Goal: Task Accomplishment & Management: Complete application form

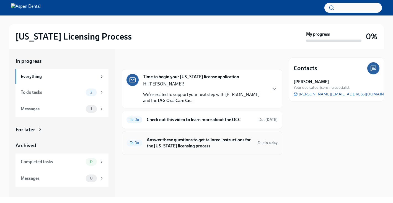
click at [165, 149] on h6 "Answer these questions to get tailored instructions for the [US_STATE] licensin…" at bounding box center [200, 143] width 106 height 12
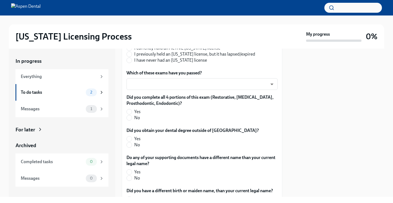
scroll to position [133, 0]
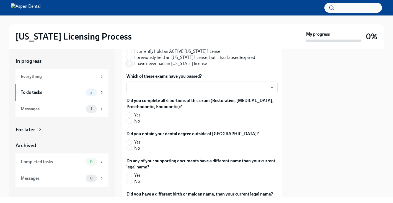
click at [129, 66] on input "I have never had an [US_STATE] license" at bounding box center [129, 63] width 5 height 5
radio input "true"
click at [211, 122] on div "Which of these applies to you: I currently hold an ACTIVE [US_STATE] license I …" at bounding box center [201, 206] width 151 height 332
click at [207, 118] on body "[US_STATE] Licensing Process My progress 0% In progress Everything To do tasks …" at bounding box center [196, 101] width 393 height 203
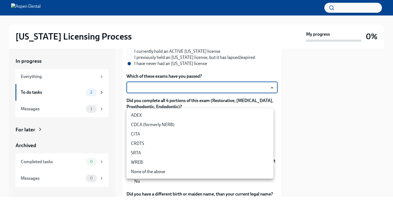
click at [193, 124] on li "CDCA (formerly NERB)" at bounding box center [199, 124] width 147 height 9
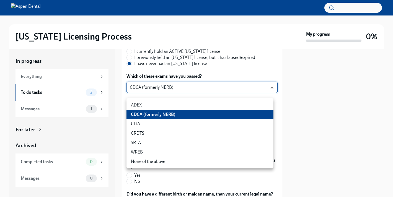
click at [188, 117] on body "[US_STATE] Licensing Process My progress 0% In progress Everything To do tasks …" at bounding box center [196, 101] width 393 height 203
click at [183, 105] on li "ADEX" at bounding box center [199, 104] width 147 height 9
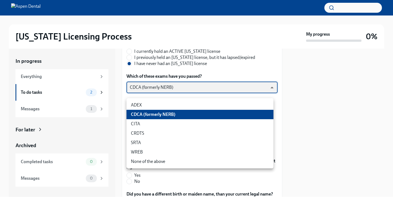
type input "pxo-W3vNi"
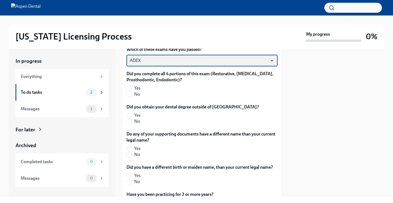
scroll to position [165, 0]
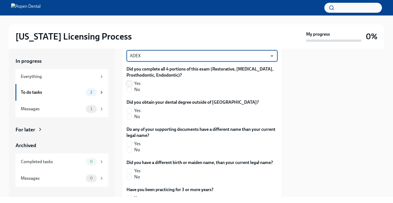
click at [130, 86] on input "Yes" at bounding box center [129, 83] width 5 height 5
radio input "true"
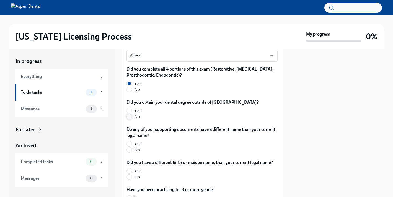
click at [129, 119] on input "No" at bounding box center [129, 116] width 5 height 5
radio input "true"
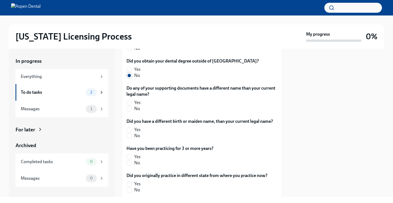
scroll to position [208, 0]
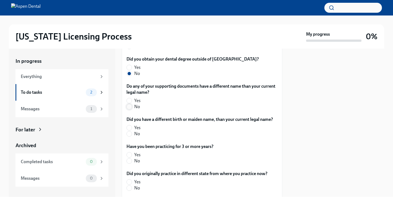
click at [129, 109] on input "No" at bounding box center [129, 106] width 5 height 5
radio input "true"
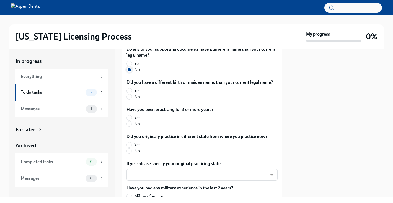
scroll to position [247, 0]
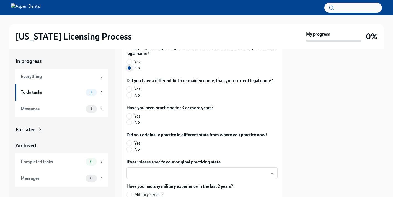
click at [129, 98] on input "No" at bounding box center [129, 95] width 5 height 5
radio input "true"
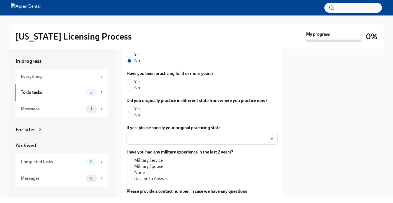
scroll to position [289, 0]
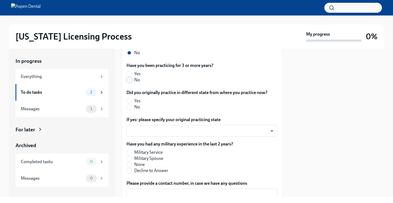
click at [129, 82] on input "No" at bounding box center [129, 79] width 5 height 5
radio input "true"
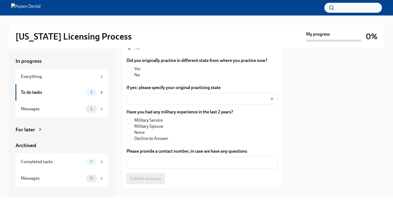
scroll to position [329, 0]
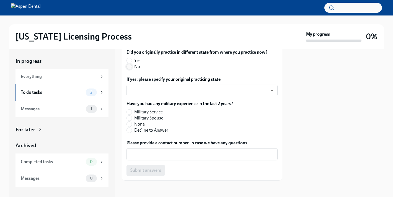
click at [130, 69] on input "No" at bounding box center [129, 66] width 5 height 5
radio input "true"
click at [179, 151] on body "[US_STATE] Licensing Process My progress 0% In progress Everything To do tasks …" at bounding box center [196, 101] width 393 height 203
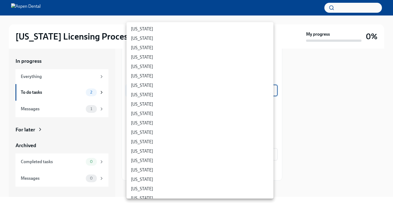
click at [315, 100] on div at bounding box center [196, 101] width 393 height 203
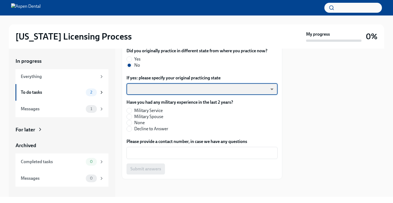
scroll to position [377, 0]
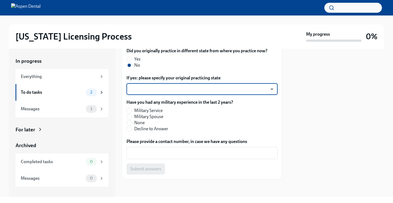
click at [133, 126] on label "None" at bounding box center [177, 123] width 102 height 6
click at [132, 125] on input "None" at bounding box center [129, 122] width 5 height 5
radio input "true"
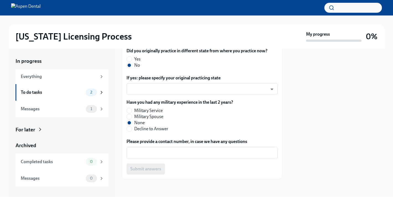
scroll to position [393, 0]
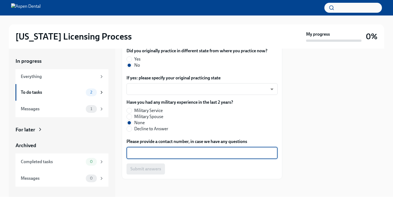
click at [174, 156] on textarea "Please provide a contact number, in case we have any questions" at bounding box center [202, 153] width 144 height 7
type textarea "7708735680"
click at [157, 169] on span "Submit answers" at bounding box center [145, 169] width 31 height 6
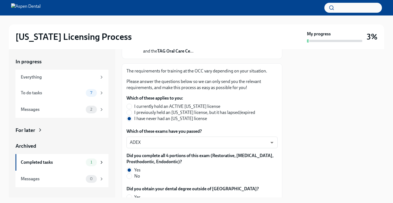
scroll to position [82, 0]
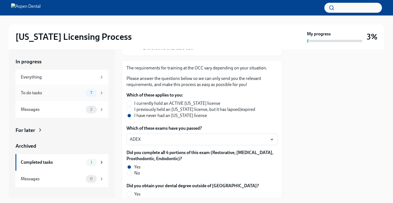
click at [74, 96] on div "To do tasks" at bounding box center [52, 93] width 63 height 6
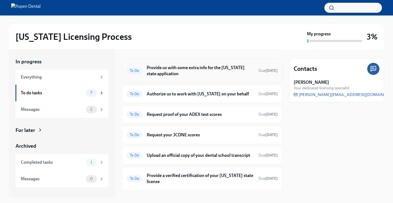
scroll to position [74, 0]
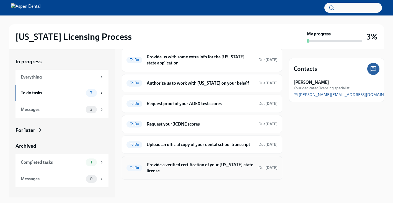
click at [195, 170] on h6 "Provide a verified certification of your [US_STATE] state license" at bounding box center [200, 168] width 107 height 12
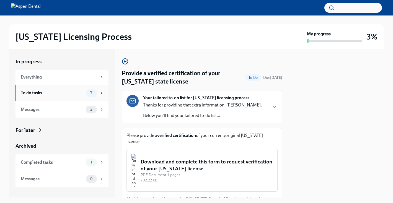
click at [70, 96] on div "To do tasks" at bounding box center [52, 93] width 63 height 6
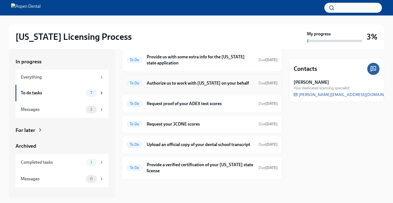
scroll to position [74, 0]
click at [178, 142] on h6 "Upload an official copy of your dental school transcript" at bounding box center [200, 145] width 107 height 6
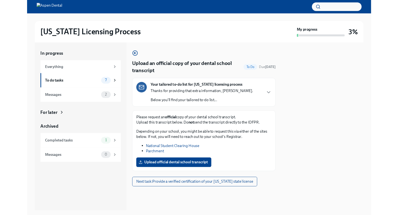
scroll to position [47, 0]
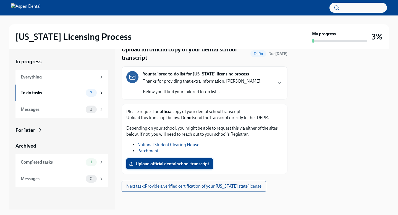
click at [194, 165] on span "Upload official dental school transcript" at bounding box center [169, 164] width 79 height 6
click at [0, 0] on input "Upload official dental school transcript" at bounding box center [0, 0] width 0 height 0
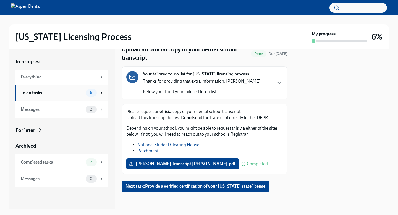
click at [75, 96] on div "To do tasks" at bounding box center [52, 93] width 63 height 6
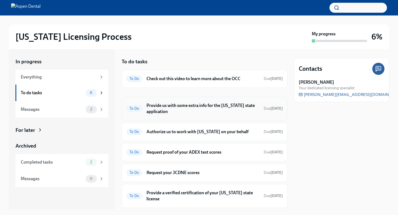
click at [182, 115] on h6 "Provide us with some extra info for the [US_STATE] state application" at bounding box center [203, 109] width 113 height 12
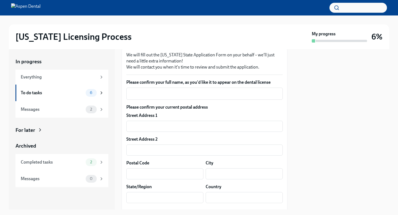
scroll to position [82, 0]
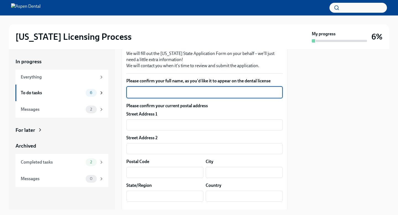
click at [179, 96] on textarea "Please confirm your full name, as you'd like it to appear on the dental license" at bounding box center [205, 92] width 150 height 7
type textarea "[PERSON_NAME]"
click at [211, 131] on input "text" at bounding box center [204, 124] width 157 height 11
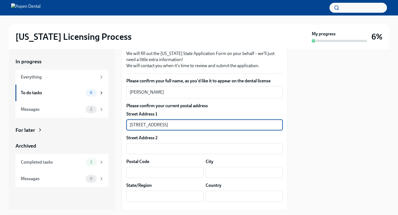
type input "[STREET_ADDRESS]"
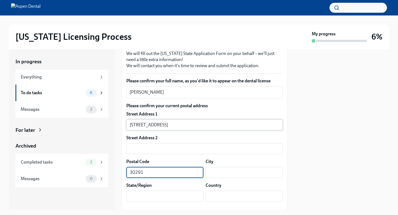
type input "30291"
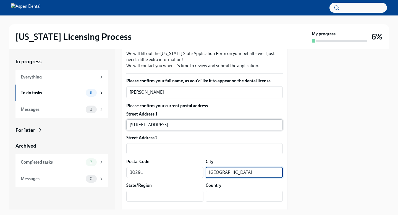
type input "[GEOGRAPHIC_DATA]"
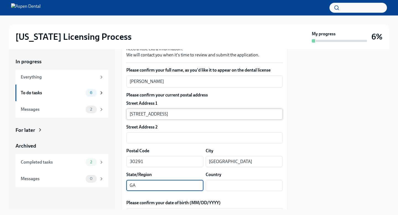
type input "GA"
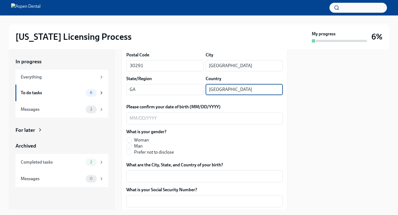
scroll to position [191, 0]
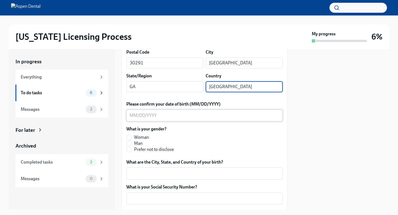
type input "[GEOGRAPHIC_DATA]"
click at [164, 119] on textarea "Please confirm your date of birth (MM/DD/YYYY)" at bounding box center [205, 115] width 150 height 7
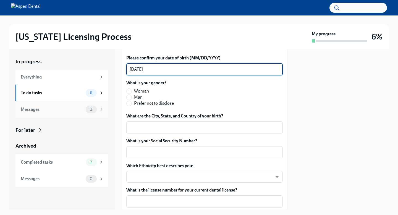
scroll to position [241, 0]
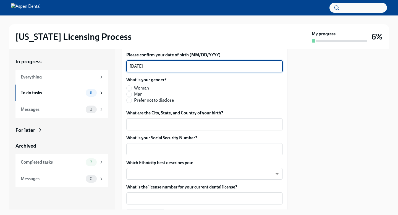
type textarea "[DATE]"
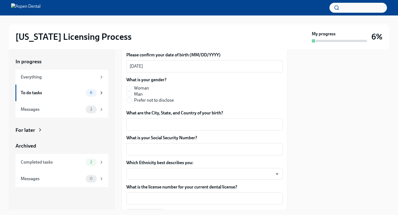
click at [132, 91] on label "Woman" at bounding box center [150, 88] width 48 height 6
click at [132, 91] on input "Woman" at bounding box center [129, 88] width 5 height 5
radio input "true"
click at [168, 128] on textarea "What are the City, State, and Country of your birth?" at bounding box center [205, 124] width 150 height 7
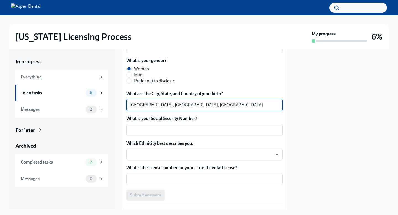
scroll to position [271, 0]
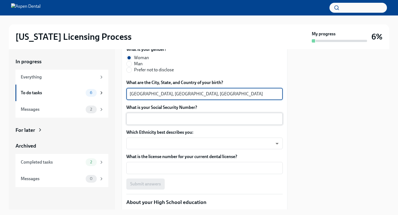
type textarea "[GEOGRAPHIC_DATA], [GEOGRAPHIC_DATA], [GEOGRAPHIC_DATA]"
click at [144, 122] on textarea "What is your Social Security Number?" at bounding box center [205, 119] width 150 height 7
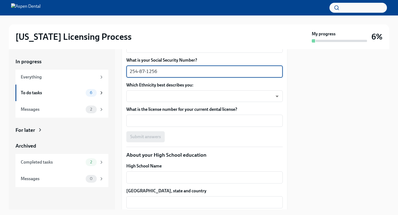
scroll to position [319, 0]
type textarea "254-87-1256"
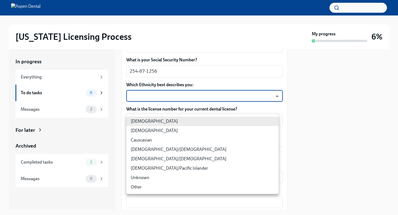
click at [168, 122] on body "[US_STATE] Licensing Process My progress 6% In progress Everything To do tasks …" at bounding box center [199, 107] width 398 height 215
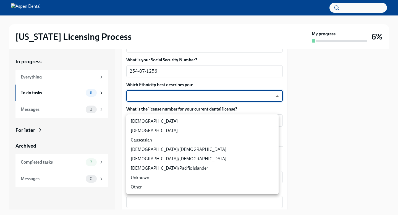
click at [154, 122] on li "[DEMOGRAPHIC_DATA]" at bounding box center [202, 121] width 152 height 9
type input "TlxW_0a7i"
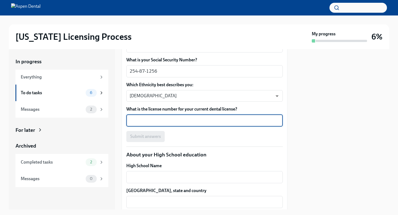
click at [153, 124] on textarea "What is the license number for your current dental license?" at bounding box center [205, 120] width 150 height 7
paste textarea "DN123901"
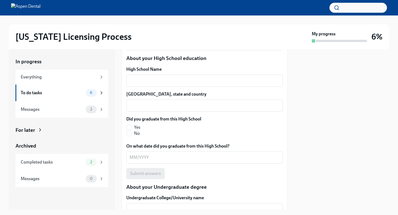
scroll to position [417, 0]
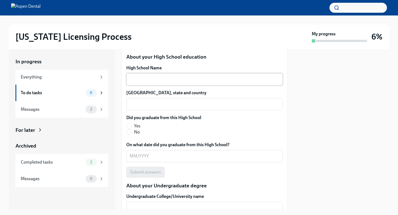
type textarea "DN123901"
click at [167, 83] on textarea "High School Name" at bounding box center [205, 79] width 150 height 7
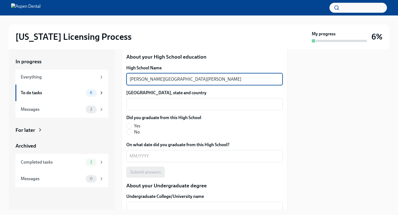
type textarea "[PERSON_NAME][GEOGRAPHIC_DATA][PERSON_NAME]"
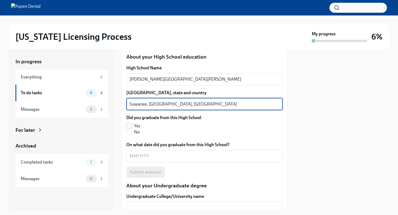
type textarea "Suwanee, [GEOGRAPHIC_DATA], [GEOGRAPHIC_DATA]"
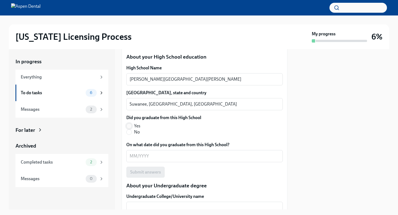
click at [129, 129] on input "Yes" at bounding box center [129, 126] width 5 height 5
radio input "true"
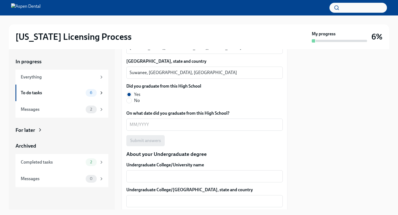
scroll to position [452, 0]
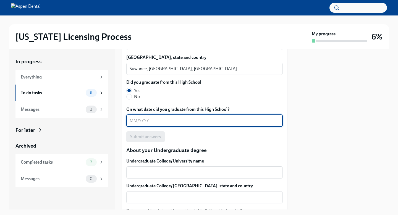
click at [150, 124] on textarea "On what date did you graduate from this High School?" at bounding box center [205, 121] width 150 height 7
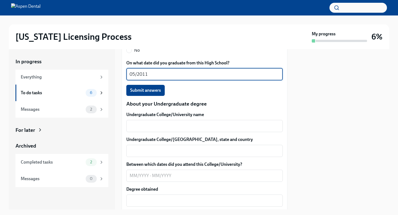
scroll to position [499, 0]
type textarea "05/2011"
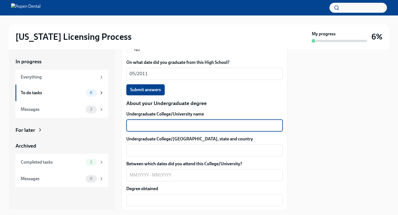
click at [163, 129] on textarea "Undergraduate College/University name" at bounding box center [205, 125] width 150 height 7
type textarea "[US_STATE][GEOGRAPHIC_DATA]"
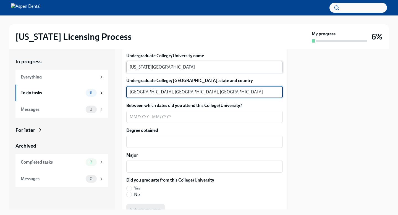
scroll to position [563, 0]
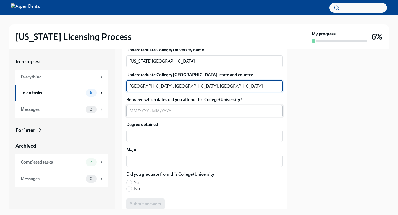
type textarea "[GEOGRAPHIC_DATA], [GEOGRAPHIC_DATA], [GEOGRAPHIC_DATA]"
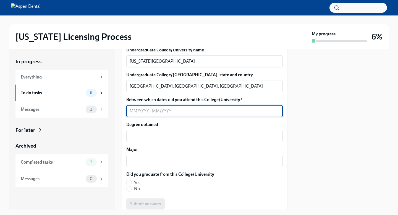
click at [143, 115] on textarea "Between which dates did you attend this College/University?" at bounding box center [205, 111] width 150 height 7
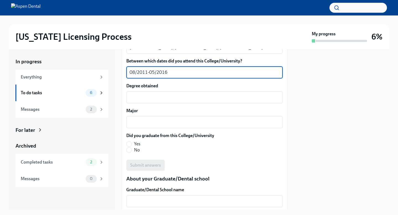
scroll to position [602, 0]
type textarea "08/2011-05/2016"
click at [180, 100] on textarea "Degree obtained" at bounding box center [205, 96] width 150 height 7
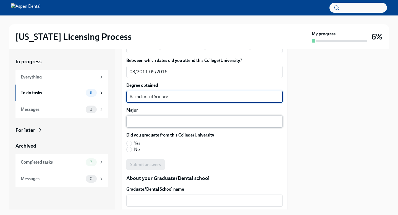
type textarea "Bachelors of Science"
click at [169, 125] on textarea "Major" at bounding box center [205, 121] width 150 height 7
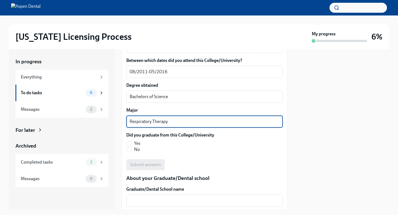
type textarea "Respiratory Therapy"
click at [134, 147] on span "Yes" at bounding box center [137, 144] width 6 height 6
click at [132, 146] on input "Yes" at bounding box center [129, 143] width 5 height 5
radio input "true"
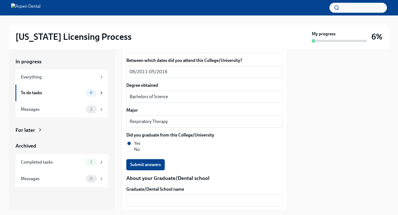
click at [150, 168] on span "Submit answers" at bounding box center [145, 165] width 31 height 6
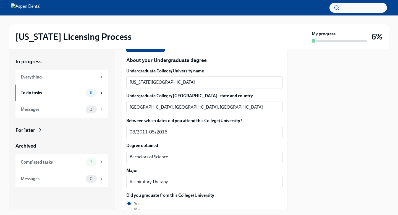
scroll to position [535, 0]
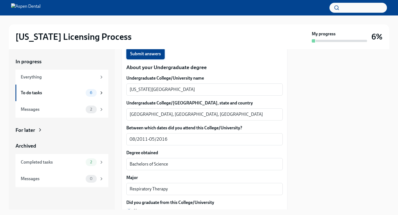
click at [153, 59] on button "Submit answers" at bounding box center [145, 53] width 38 height 11
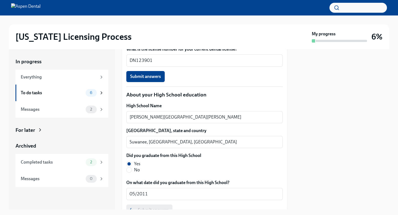
scroll to position [375, 0]
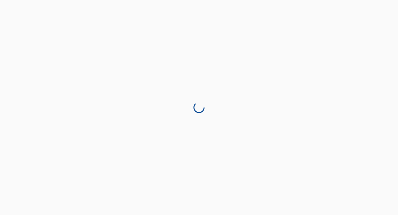
click at [157, 105] on div at bounding box center [199, 107] width 398 height 215
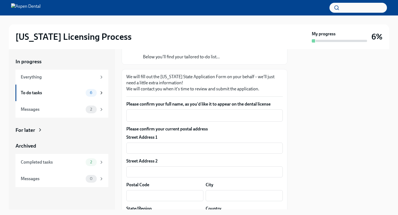
scroll to position [58, 0]
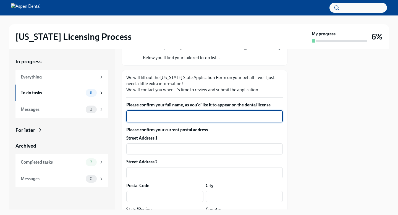
click at [166, 120] on textarea "Please confirm your full name, as you'd like it to appear on the dental license" at bounding box center [205, 116] width 150 height 7
type textarea "[PERSON_NAME]"
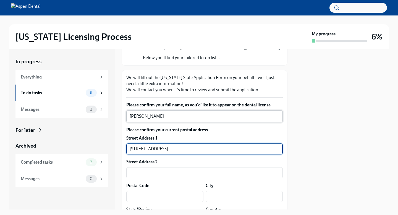
type input "[STREET_ADDRESS]"
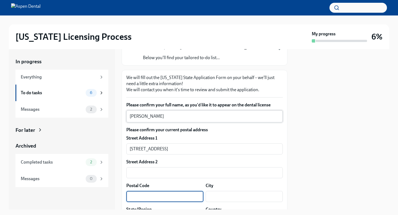
scroll to position [68, 0]
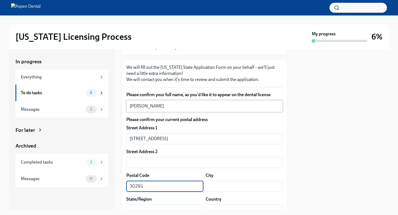
type input "30291"
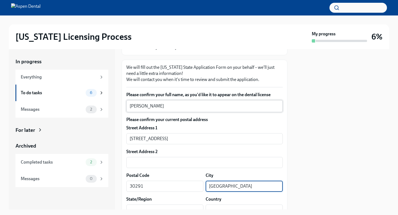
type input "[GEOGRAPHIC_DATA]"
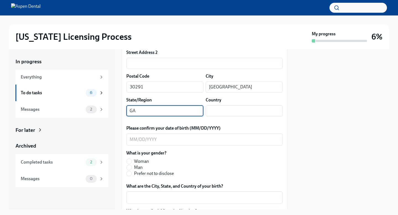
type input "GA"
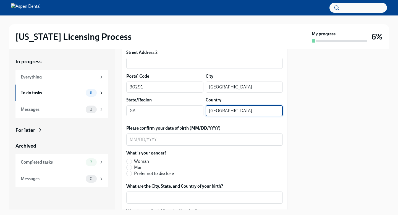
type input "[GEOGRAPHIC_DATA]"
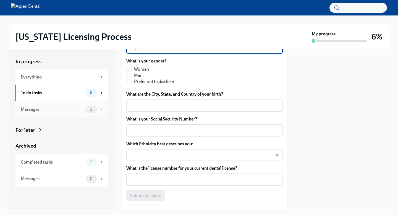
scroll to position [262, 0]
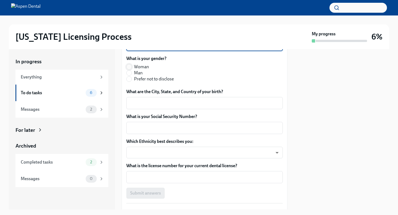
type textarea "95/16/1993"
click at [129, 69] on input "Woman" at bounding box center [129, 66] width 5 height 5
radio input "true"
click at [148, 109] on div "x ​" at bounding box center [204, 103] width 157 height 12
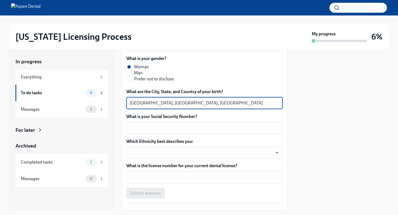
type textarea "[GEOGRAPHIC_DATA], [GEOGRAPHIC_DATA], [GEOGRAPHIC_DATA]"
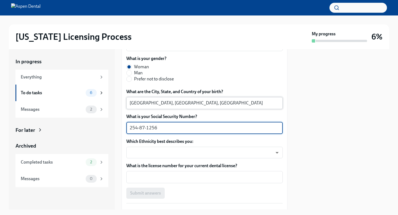
scroll to position [295, 0]
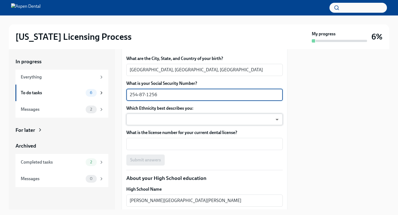
type textarea "254-87-1256"
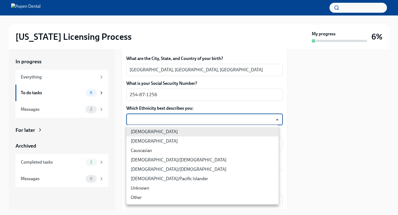
click at [176, 141] on body "[US_STATE] Licensing Process My progress 6% In progress Everything To do tasks …" at bounding box center [199, 107] width 398 height 215
click at [170, 136] on li "[DEMOGRAPHIC_DATA]" at bounding box center [202, 131] width 152 height 9
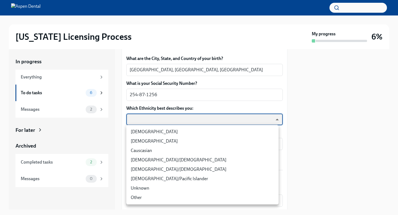
type input "TlxW_0a7i"
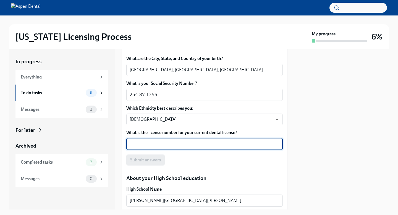
click at [170, 147] on textarea "What is the license number for your current dental license?" at bounding box center [205, 144] width 150 height 7
paste textarea "DN123901"
type textarea "DN123901"
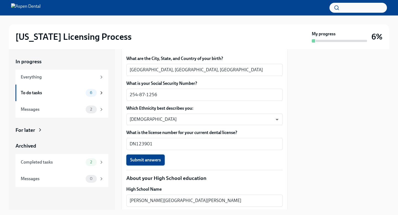
click at [150, 163] on span "Submit answers" at bounding box center [145, 160] width 31 height 6
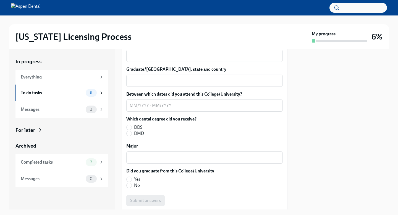
scroll to position [753, 0]
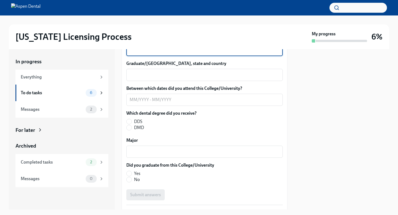
click at [219, 53] on textarea "Graduate/Dental School name" at bounding box center [205, 50] width 150 height 7
type textarea "[PERSON_NAME][GEOGRAPHIC_DATA]"
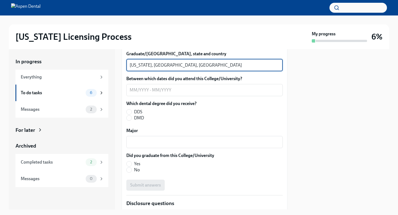
scroll to position [770, 0]
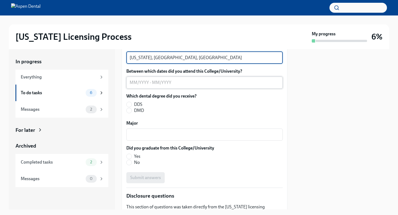
type textarea "[US_STATE], [GEOGRAPHIC_DATA], [GEOGRAPHIC_DATA]"
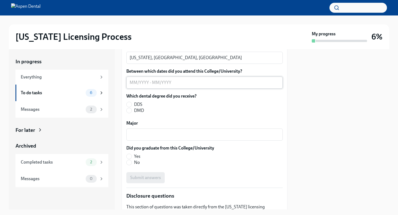
click at [200, 89] on div "x ​" at bounding box center [204, 83] width 157 height 12
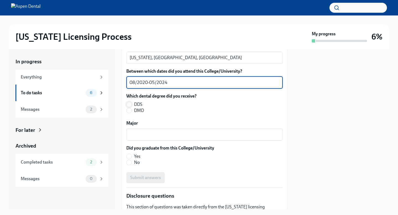
type textarea "08/2020-05/2024"
click at [129, 107] on input "DDS" at bounding box center [129, 104] width 5 height 5
radio input "true"
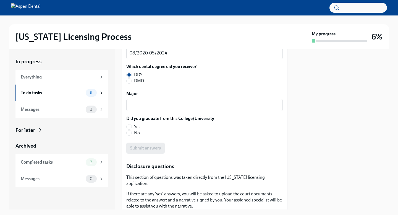
scroll to position [806, 0]
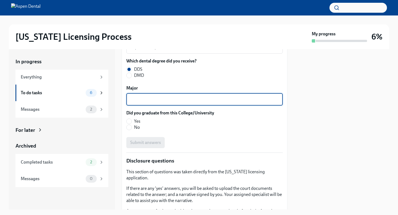
click at [153, 103] on textarea "Major" at bounding box center [205, 99] width 150 height 7
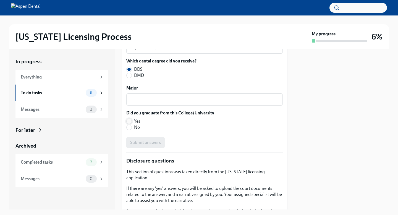
click at [129, 124] on input "Yes" at bounding box center [129, 121] width 5 height 5
radio input "true"
click at [149, 103] on textarea "Major" at bounding box center [205, 99] width 150 height 7
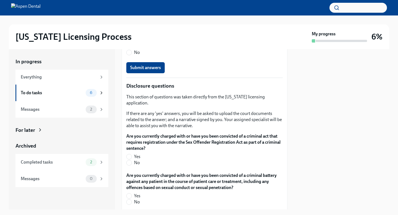
scroll to position [881, 0]
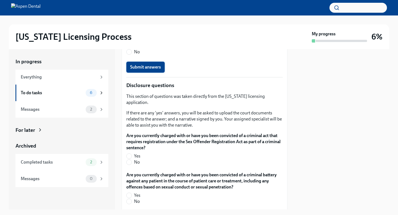
type textarea "Doctorate of [MEDICAL_DATA]"
click at [149, 70] on span "Submit answers" at bounding box center [145, 67] width 31 height 6
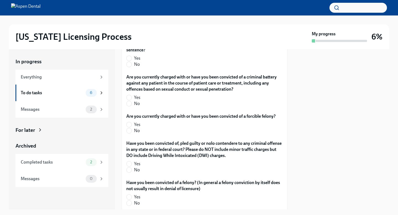
scroll to position [983, 0]
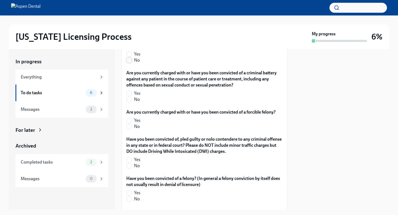
click at [130, 63] on input "No" at bounding box center [129, 60] width 5 height 5
radio input "true"
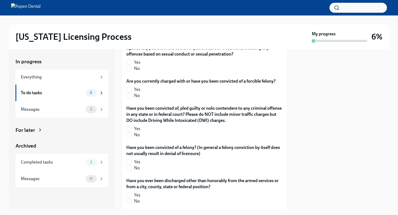
scroll to position [1038, 0]
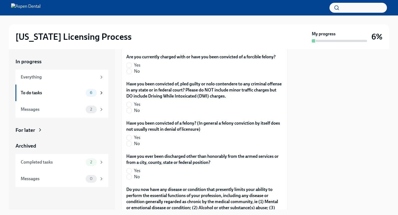
click at [132, 47] on label "No" at bounding box center [202, 44] width 152 height 6
click at [132, 47] on input "No" at bounding box center [129, 44] width 5 height 5
radio input "true"
click at [130, 74] on input "No" at bounding box center [129, 71] width 5 height 5
radio input "true"
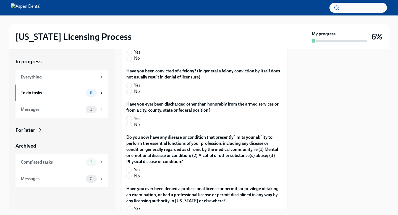
scroll to position [1103, 0]
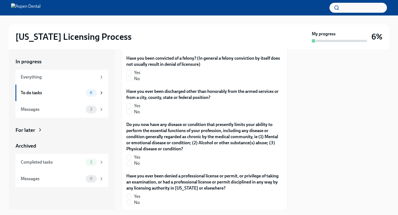
click at [129, 48] on input "No" at bounding box center [129, 45] width 5 height 5
radio input "true"
click at [129, 81] on input "No" at bounding box center [129, 78] width 5 height 5
radio input "true"
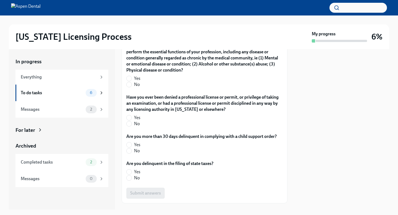
scroll to position [1202, 0]
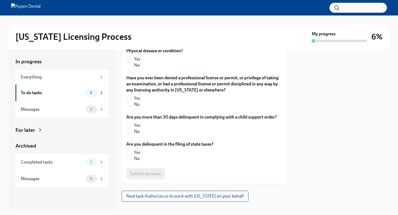
click at [131, 16] on input "No" at bounding box center [129, 13] width 5 height 5
radio input "true"
click at [130, 68] on input "No" at bounding box center [129, 65] width 5 height 5
radio input "true"
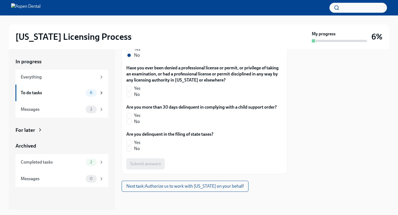
scroll to position [1300, 0]
click at [130, 97] on input "No" at bounding box center [129, 94] width 5 height 5
radio input "true"
click at [130, 124] on input "No" at bounding box center [129, 121] width 5 height 5
radio input "true"
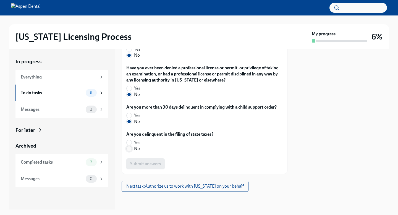
click at [130, 151] on input "No" at bounding box center [129, 148] width 5 height 5
radio input "true"
click at [146, 164] on span "Submit answers" at bounding box center [145, 164] width 31 height 6
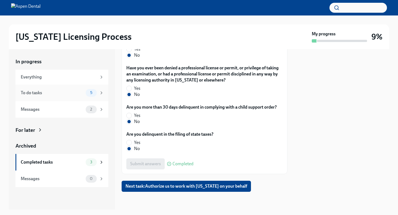
click at [90, 95] on span "5" at bounding box center [91, 93] width 9 height 4
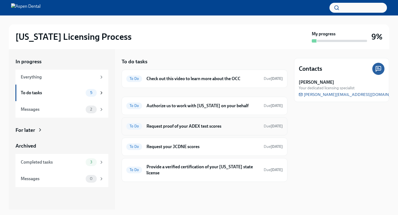
click at [198, 129] on h6 "Request proof of your ADEX test scores" at bounding box center [203, 126] width 113 height 6
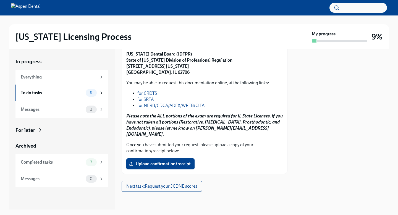
scroll to position [122, 0]
click at [155, 103] on link "for NERB/CDCA/ADEX/WREB/CITA" at bounding box center [170, 105] width 67 height 5
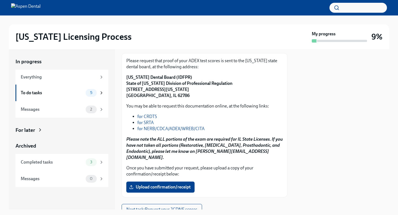
scroll to position [64, 0]
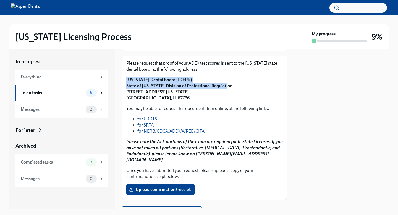
drag, startPoint x: 237, startPoint y: 103, endPoint x: 126, endPoint y: 97, distance: 111.6
click at [126, 97] on div "Please request that proof of your ADEX test scores is sent to the [US_STATE] st…" at bounding box center [205, 128] width 166 height 144
copy strong "[US_STATE] Dental Board (IDFPR) State of [US_STATE] Division of Professional Re…"
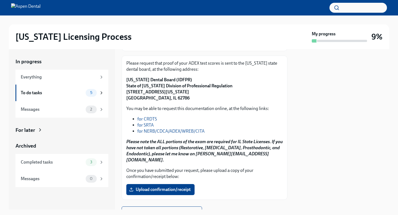
click at [204, 101] on p "[US_STATE] Dental Board (IDFPR) State of [US_STATE] Division of Professional Re…" at bounding box center [204, 89] width 157 height 24
drag, startPoint x: 204, startPoint y: 109, endPoint x: 125, endPoint y: 109, distance: 78.8
click at [125, 109] on div "Please request that proof of your ADEX test scores is sent to the [US_STATE] st…" at bounding box center [205, 128] width 166 height 144
copy strong "[STREET_ADDRESS][US_STATE]"
drag, startPoint x: 150, startPoint y: 117, endPoint x: 126, endPoint y: 117, distance: 23.5
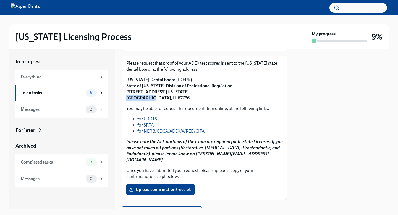
click at [126, 117] on div "Please request that proof of your ADEX test scores is sent to the [US_STATE] st…" at bounding box center [205, 128] width 166 height 144
copy strong "[GEOGRAPHIC_DATA]"
click at [170, 101] on strong "[US_STATE] Dental Board (IDFPR) State of [US_STATE] Division of Professional Re…" at bounding box center [179, 89] width 106 height 24
drag, startPoint x: 173, startPoint y: 116, endPoint x: 157, endPoint y: 117, distance: 15.2
click at [157, 101] on p "[US_STATE] Dental Board (IDFPR) State of [US_STATE] Division of Professional Re…" at bounding box center [204, 89] width 157 height 24
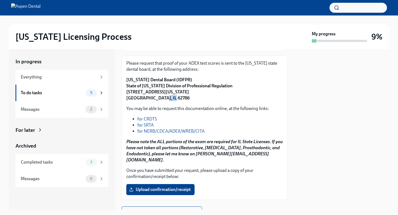
copy strong "62786"
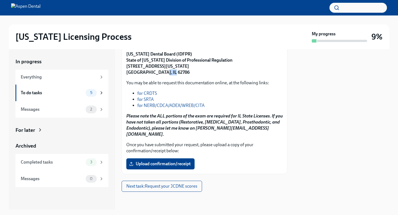
scroll to position [122, 0]
click at [77, 96] on div "To do tasks" at bounding box center [52, 93] width 63 height 6
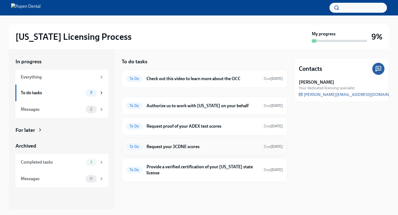
click at [184, 150] on h6 "Request your JCDNE scores" at bounding box center [203, 147] width 113 height 6
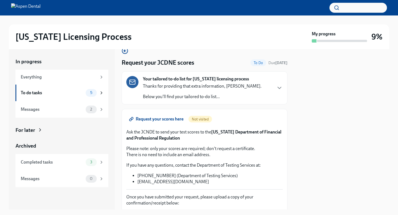
scroll to position [11, 0]
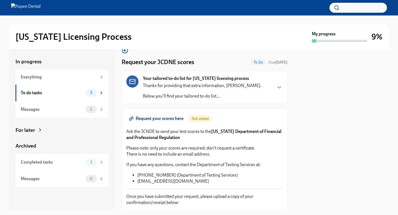
click at [176, 121] on span "Request your scores here" at bounding box center [156, 119] width 53 height 6
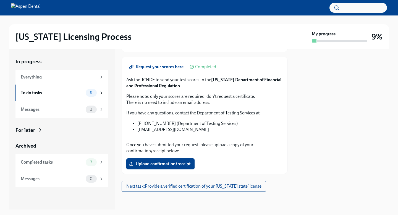
scroll to position [80, 0]
click at [73, 96] on div "To do tasks" at bounding box center [52, 93] width 63 height 6
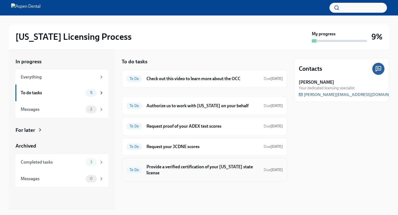
click at [169, 176] on h6 "Provide a verified certification of your [US_STATE] state license" at bounding box center [203, 170] width 113 height 12
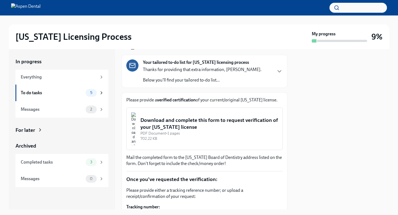
scroll to position [38, 0]
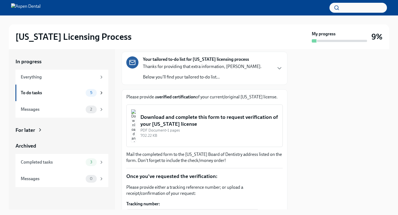
click at [158, 143] on button "Download and complete this form to request verification of your [US_STATE] lice…" at bounding box center [204, 126] width 157 height 43
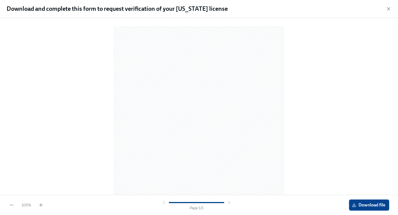
click at [357, 203] on span "Download file" at bounding box center [369, 205] width 32 height 6
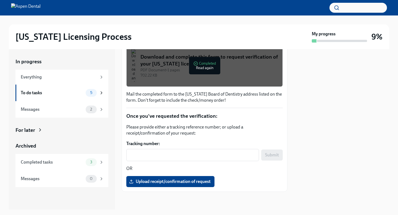
scroll to position [117, 0]
click at [66, 96] on div "To do tasks" at bounding box center [52, 93] width 63 height 6
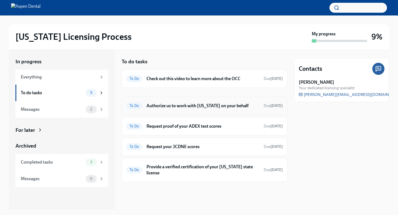
click at [176, 109] on h6 "Authorize us to work with [US_STATE] on your behalf" at bounding box center [203, 106] width 113 height 6
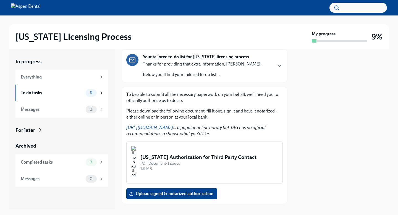
scroll to position [40, 0]
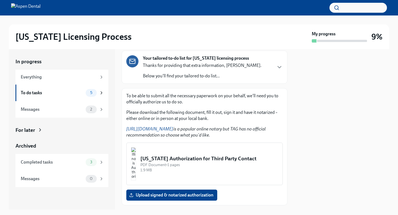
click at [169, 132] on link "[URL][DOMAIN_NAME]" at bounding box center [149, 128] width 47 height 5
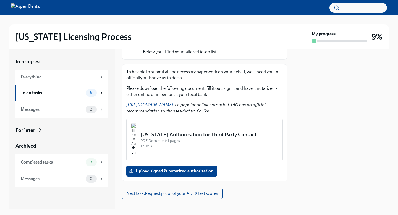
scroll to position [80, 0]
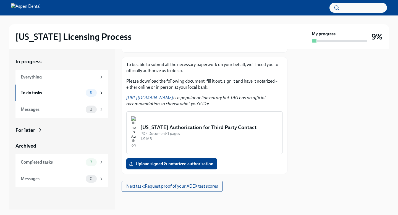
click at [192, 125] on div "[US_STATE] Authorization for Third Party Contact" at bounding box center [210, 127] width 138 height 7
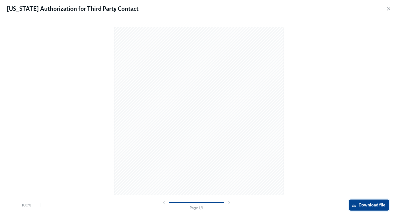
click at [355, 203] on span "Download file" at bounding box center [369, 205] width 32 height 6
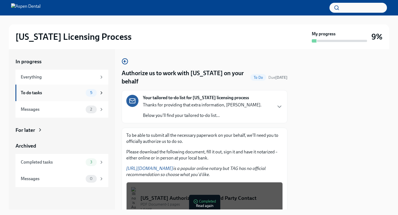
click at [40, 94] on div "To do tasks" at bounding box center [52, 93] width 63 height 6
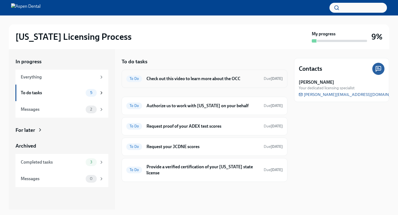
click at [162, 82] on h6 "Check out this video to learn more about the OCC" at bounding box center [203, 79] width 113 height 6
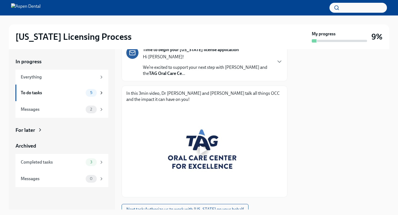
scroll to position [51, 0]
